Goal: Register for event/course

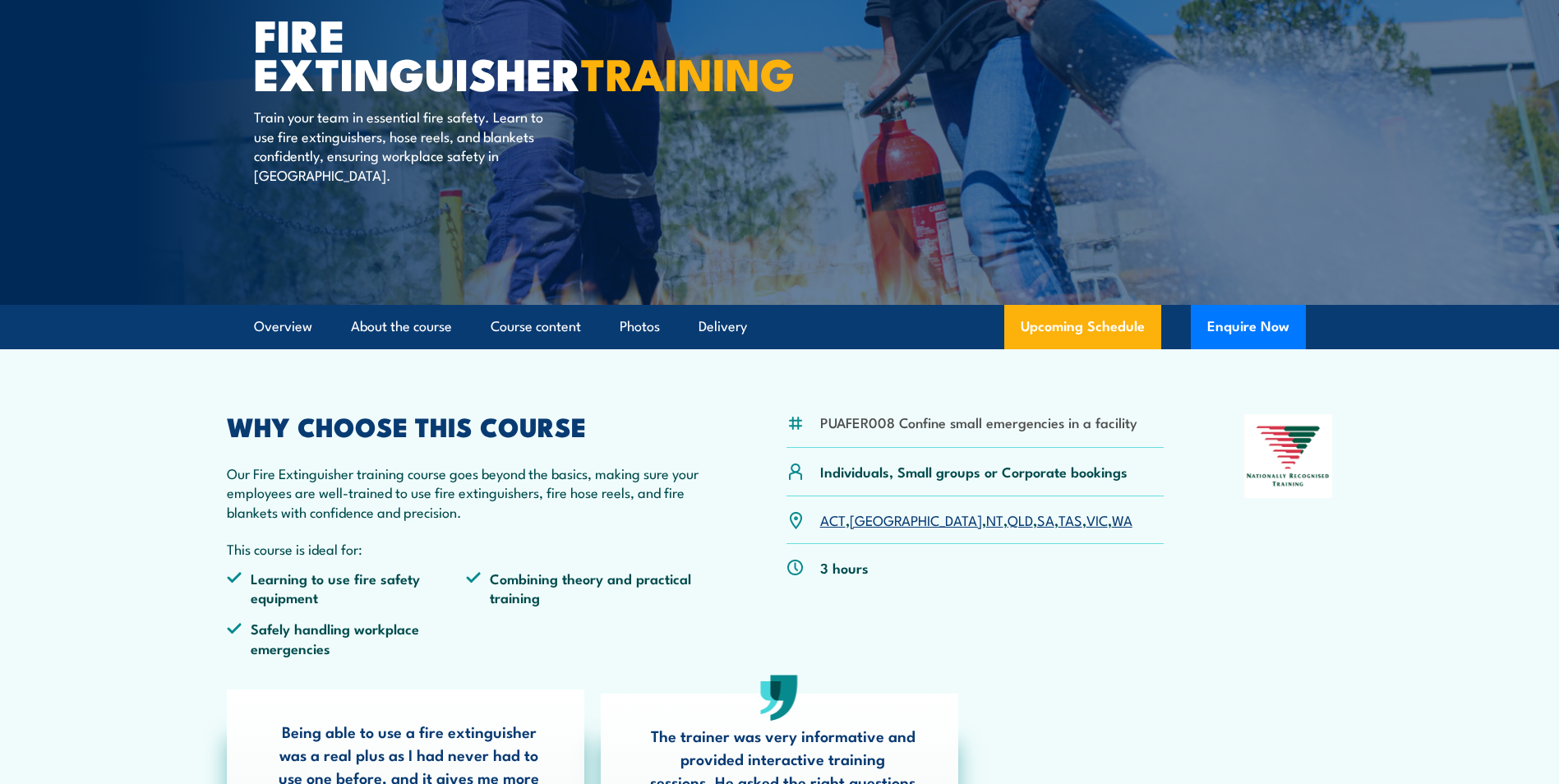
scroll to position [82, 0]
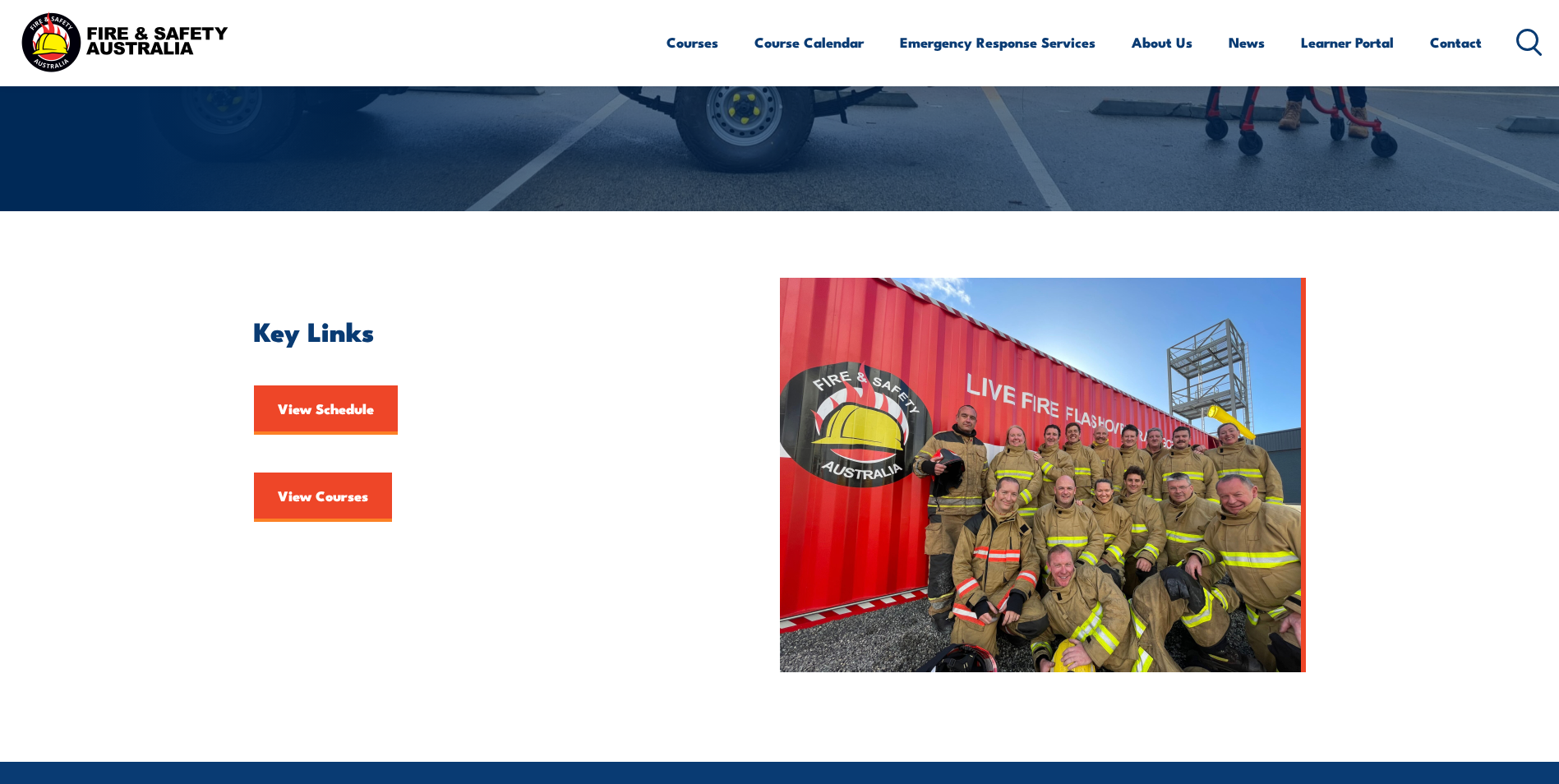
scroll to position [411, 0]
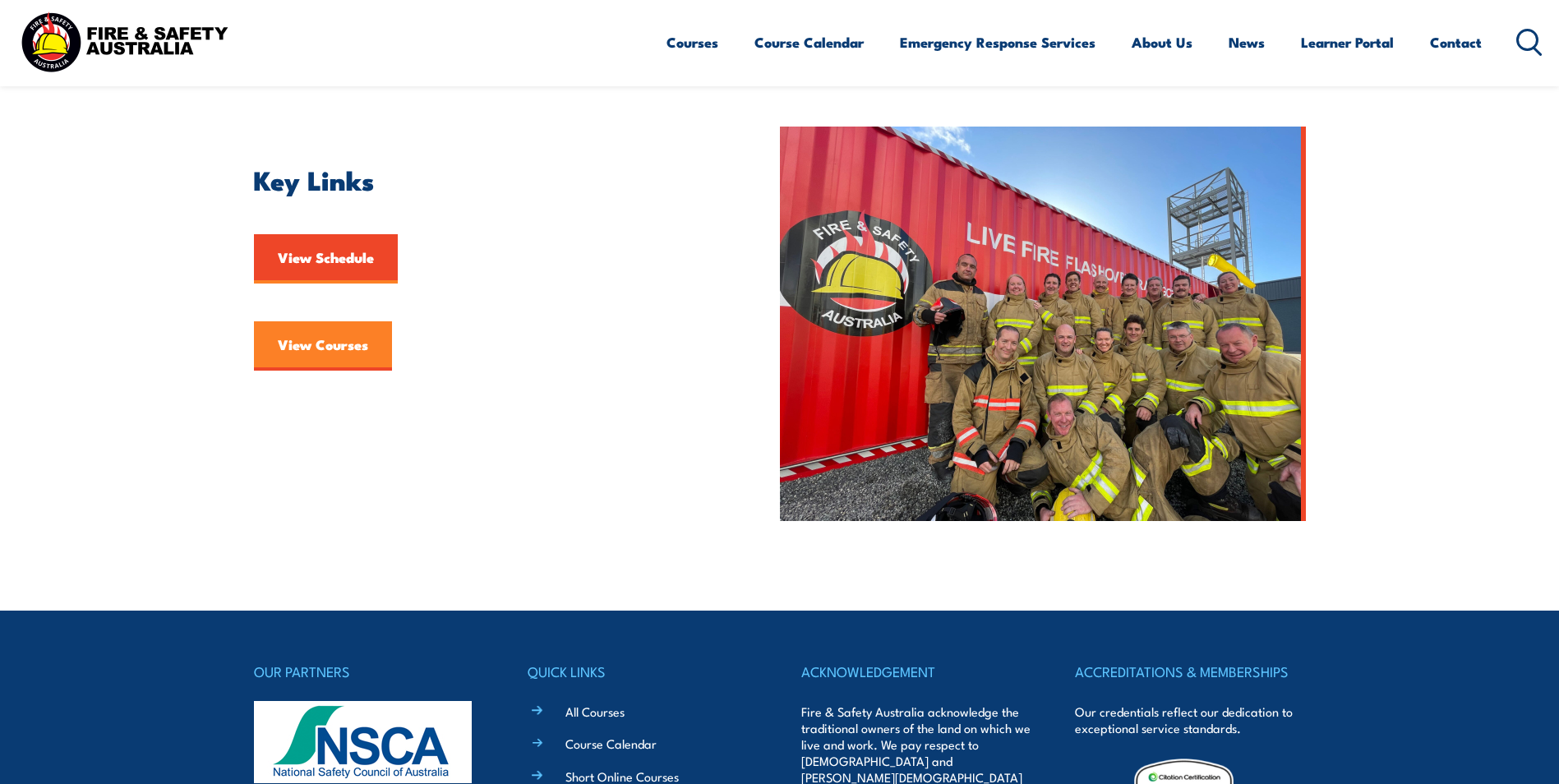
click at [305, 350] on link "View Courses" at bounding box center [323, 346] width 138 height 49
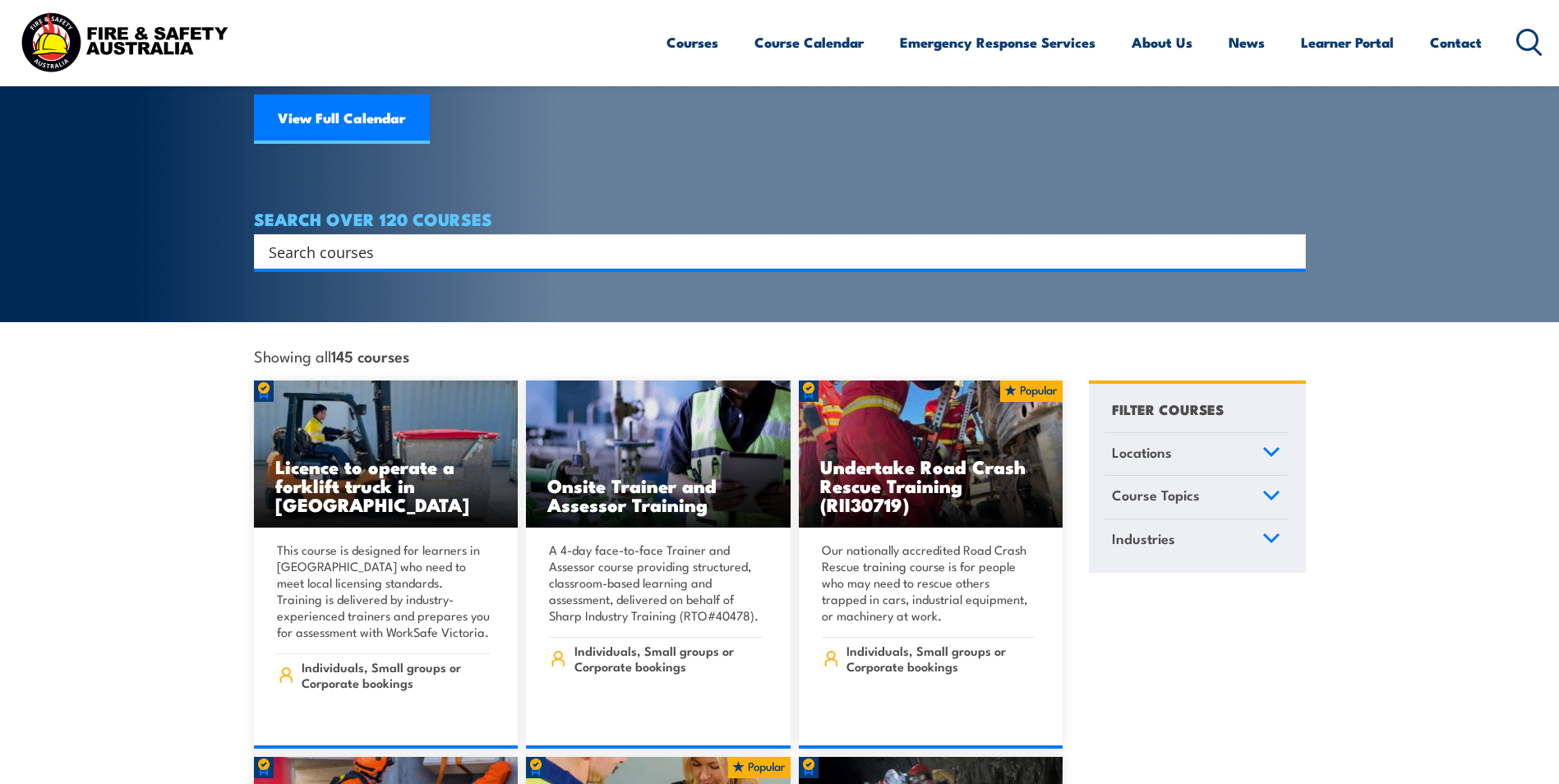
scroll to position [82, 0]
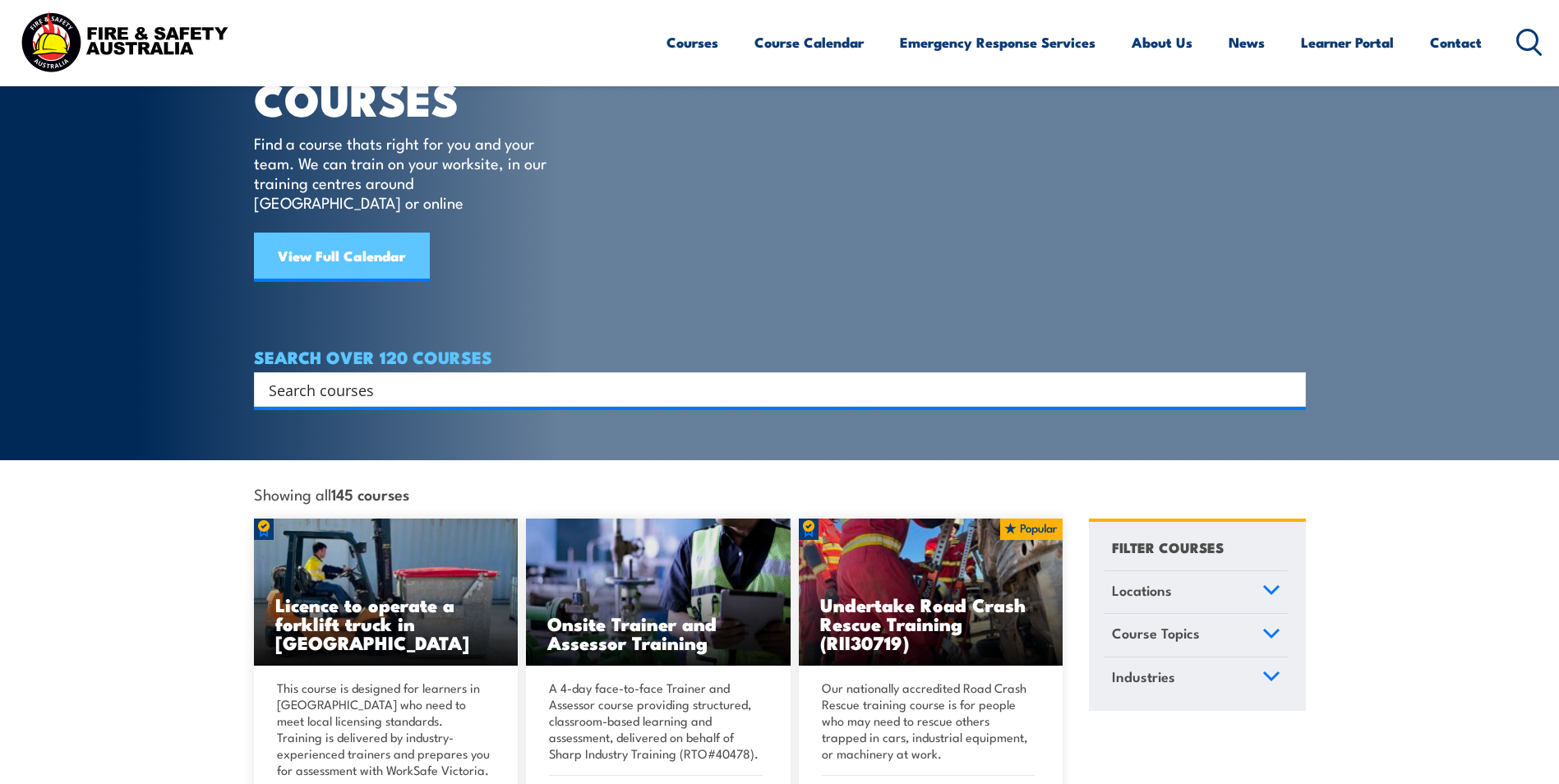
click at [366, 232] on link "View Full Calendar" at bounding box center [341, 257] width 176 height 49
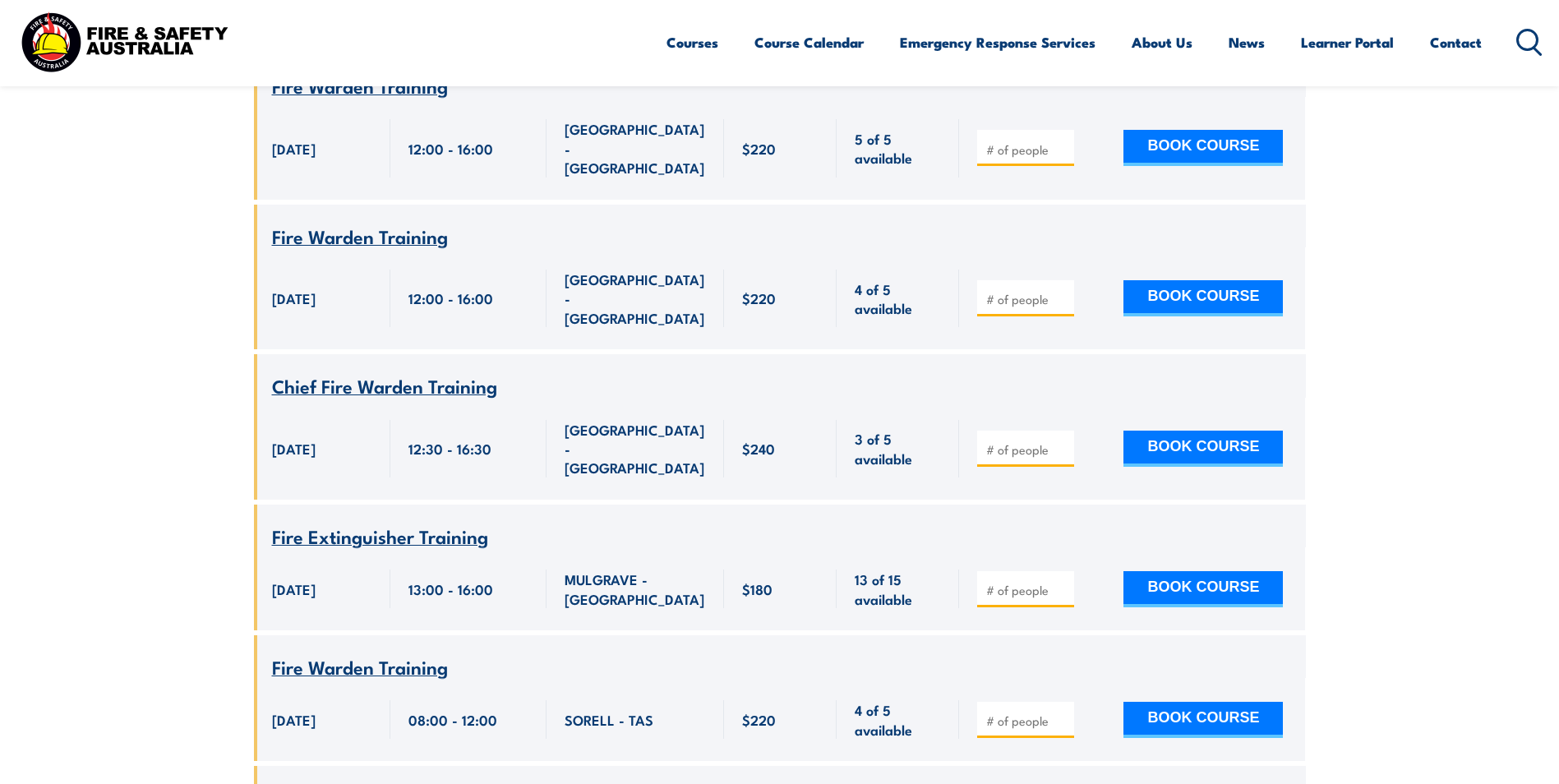
scroll to position [2628, 0]
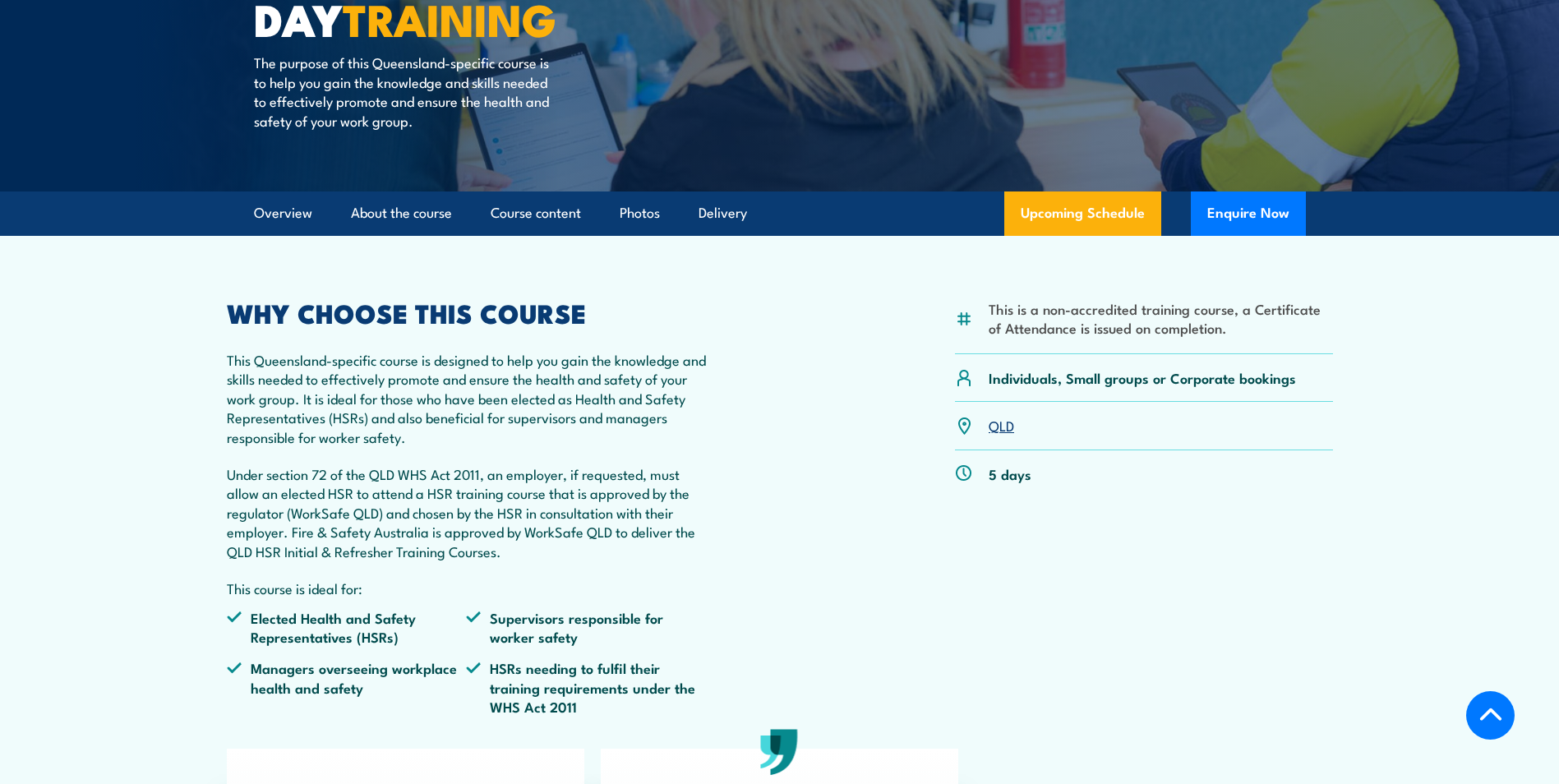
scroll to position [328, 0]
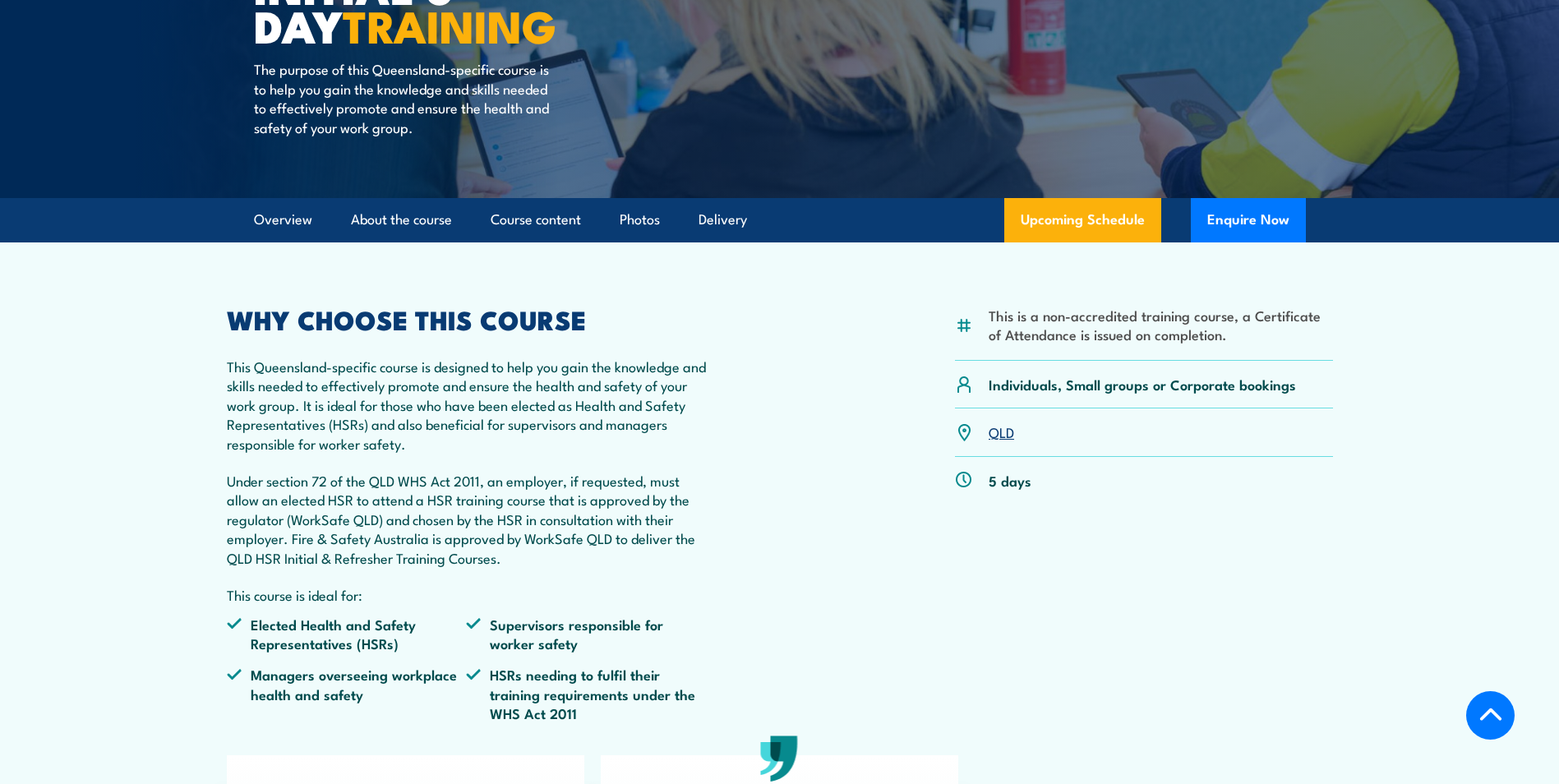
click at [1001, 431] on link "QLD" at bounding box center [1001, 431] width 25 height 20
